Goal: Find specific page/section: Find specific page/section

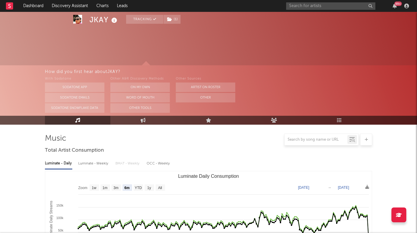
select select "6m"
select select "1w"
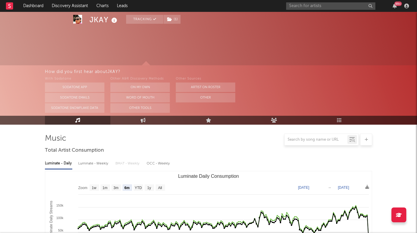
scroll to position [273, 0]
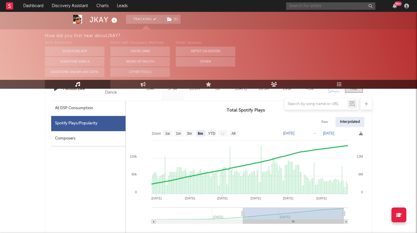
click at [334, 2] on input "text" at bounding box center [330, 5] width 89 height 7
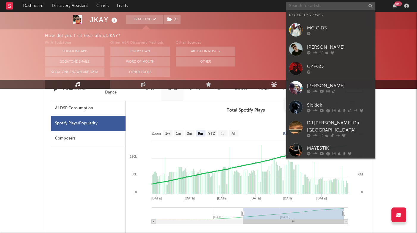
paste input "[URL][DOMAIN_NAME]"
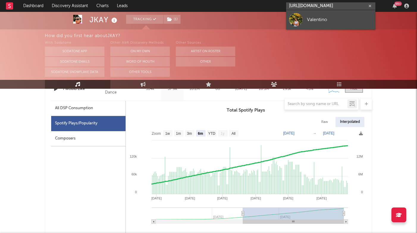
type input "[URL][DOMAIN_NAME]"
click at [309, 23] on link "Valentino" at bounding box center [330, 19] width 89 height 19
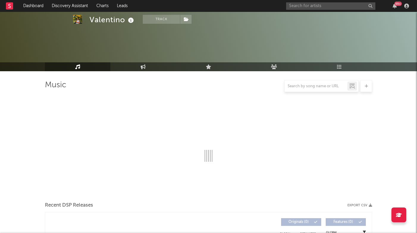
scroll to position [97, 0]
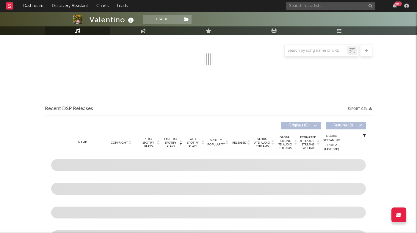
select select "6m"
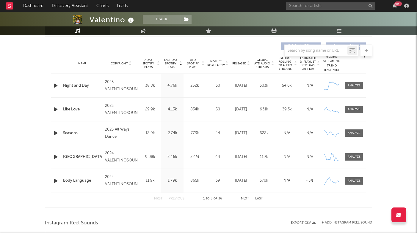
scroll to position [224, 0]
click at [245, 198] on button "Next" at bounding box center [245, 198] width 8 height 3
